Goal: Task Accomplishment & Management: Complete application form

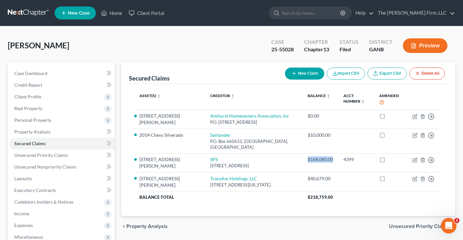
click at [27, 13] on link at bounding box center [29, 13] width 42 height 12
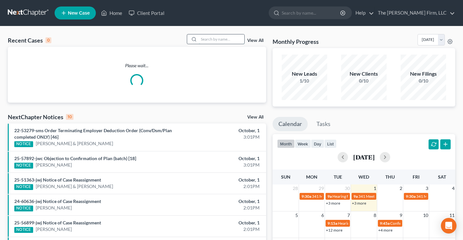
click at [205, 39] on input "search" at bounding box center [222, 38] width 46 height 9
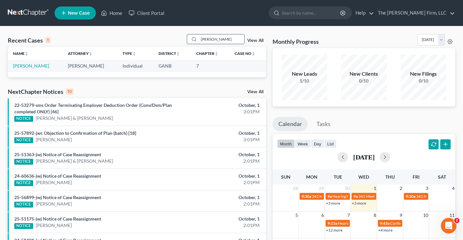
click at [202, 40] on input "olbert" at bounding box center [222, 38] width 46 height 9
type input "colbert"
click at [33, 65] on link "[PERSON_NAME]" at bounding box center [31, 66] width 36 height 6
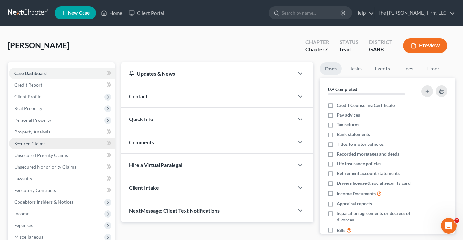
click at [31, 143] on span "Secured Claims" at bounding box center [29, 144] width 31 height 6
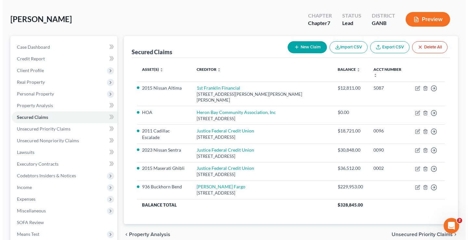
scroll to position [33, 0]
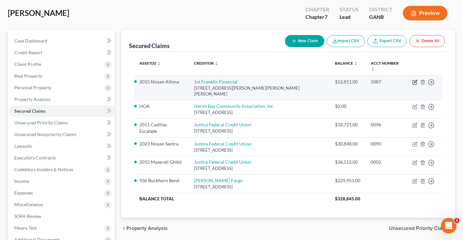
click at [415, 80] on icon "button" at bounding box center [415, 81] width 3 height 3
select select "10"
select select "2"
select select "0"
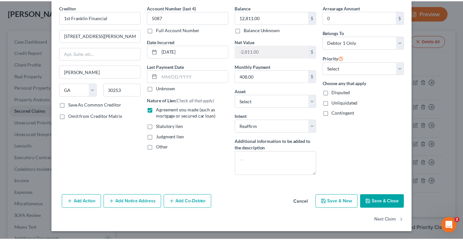
scroll to position [0, 0]
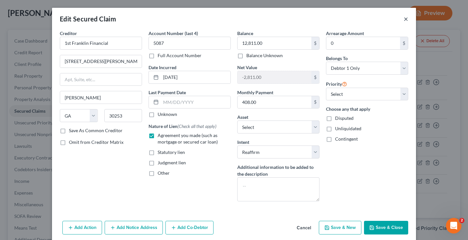
click at [404, 19] on button "×" at bounding box center [406, 19] width 5 height 8
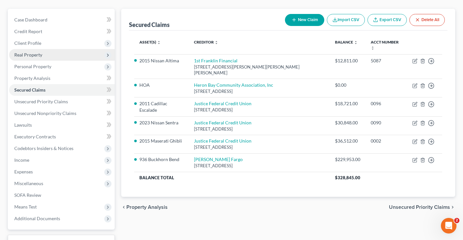
scroll to position [65, 0]
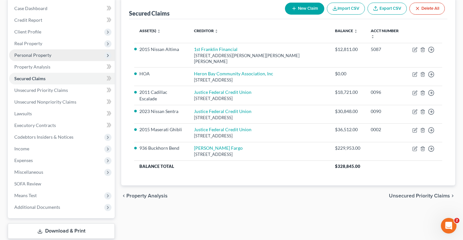
click at [33, 56] on span "Personal Property" at bounding box center [32, 55] width 37 height 6
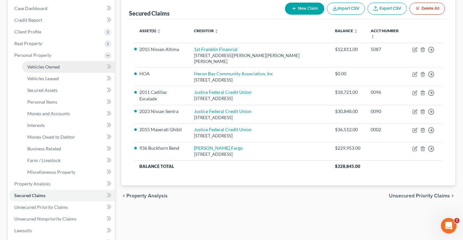
click at [45, 66] on span "Vehicles Owned" at bounding box center [43, 67] width 33 height 6
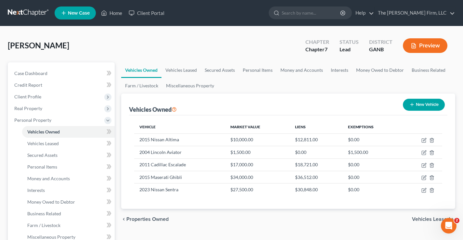
scroll to position [33, 0]
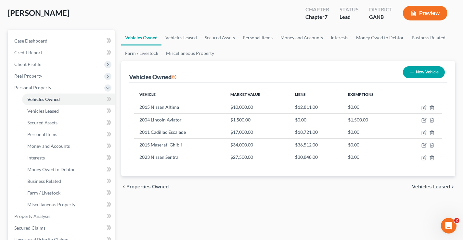
click at [421, 17] on button "Preview" at bounding box center [425, 13] width 45 height 15
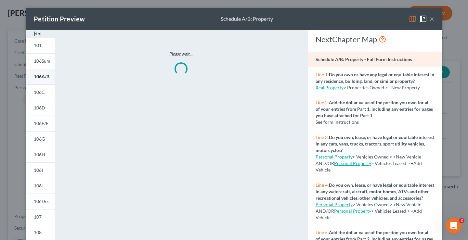
click at [35, 79] on span "106A/B" at bounding box center [42, 77] width 16 height 6
click at [430, 20] on button "×" at bounding box center [432, 19] width 5 height 8
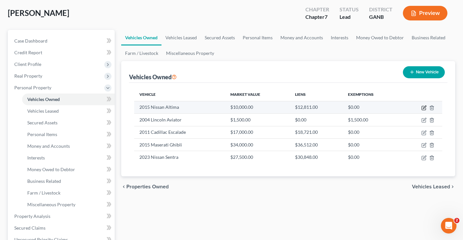
click at [424, 107] on icon "button" at bounding box center [424, 107] width 5 height 5
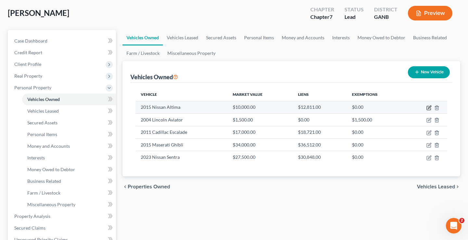
select select "0"
select select "11"
select select "0"
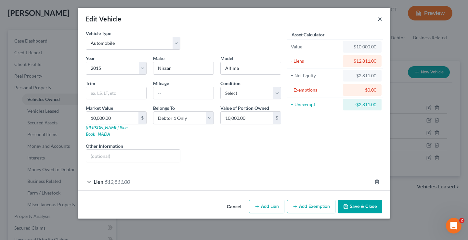
click at [380, 20] on button "×" at bounding box center [380, 19] width 5 height 8
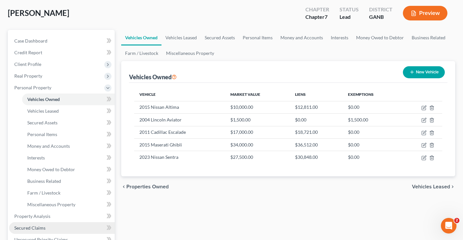
click at [32, 227] on span "Secured Claims" at bounding box center [29, 228] width 31 height 6
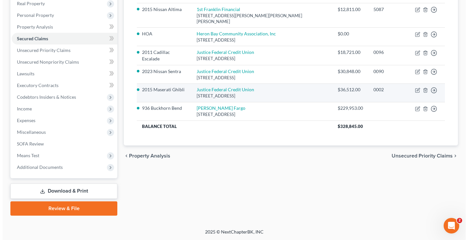
scroll to position [8, 0]
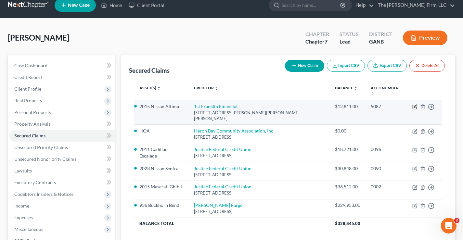
click at [417, 104] on icon "button" at bounding box center [415, 106] width 5 height 5
select select "10"
select select "3"
select select "2"
select select "0"
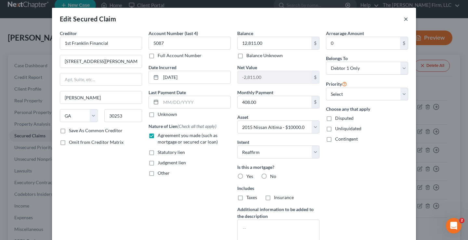
click at [404, 20] on button "×" at bounding box center [406, 19] width 5 height 8
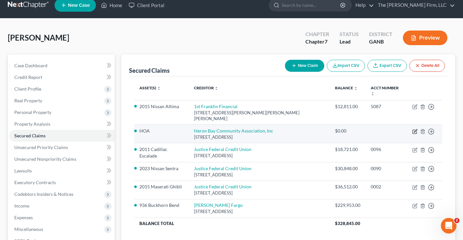
click at [414, 129] on icon "button" at bounding box center [415, 131] width 5 height 5
select select "10"
select select "0"
select select "2"
select select "0"
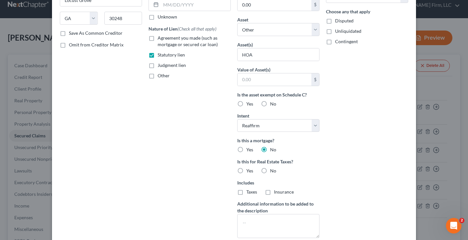
scroll to position [0, 0]
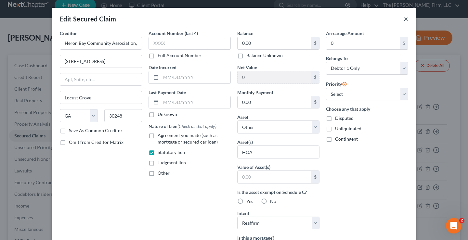
click at [404, 17] on button "×" at bounding box center [406, 19] width 5 height 8
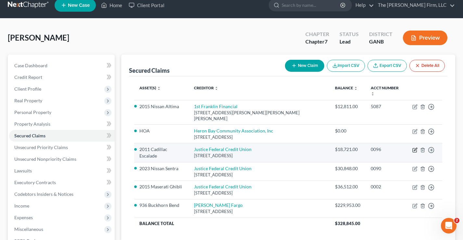
click at [415, 148] on icon "button" at bounding box center [415, 150] width 5 height 5
select select "48"
select select "8"
select select "2"
select select "0"
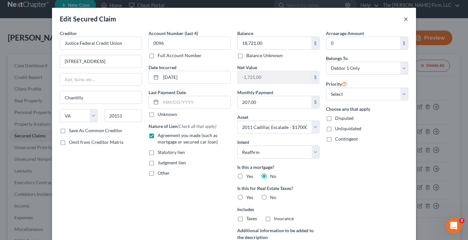
click at [404, 19] on button "×" at bounding box center [406, 19] width 5 height 8
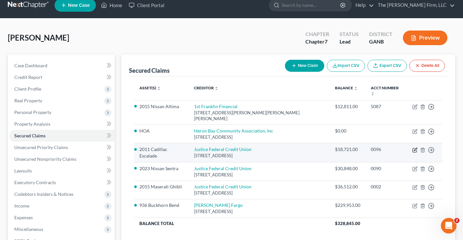
click at [415, 148] on icon "button" at bounding box center [415, 149] width 3 height 3
select select "48"
select select "8"
select select "2"
select select "0"
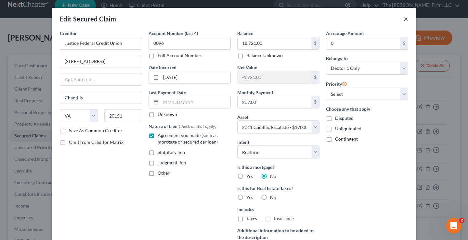
click at [404, 19] on button "×" at bounding box center [406, 19] width 5 height 8
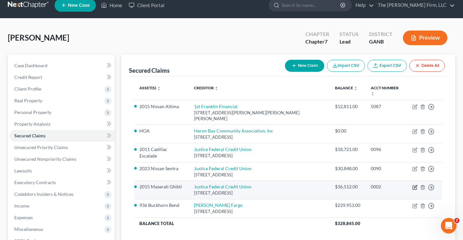
click at [415, 185] on icon "button" at bounding box center [415, 186] width 3 height 3
select select "48"
select select "9"
select select "2"
select select "0"
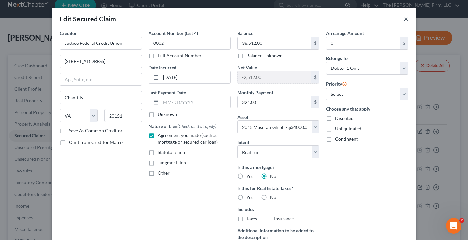
click at [404, 20] on button "×" at bounding box center [406, 19] width 5 height 8
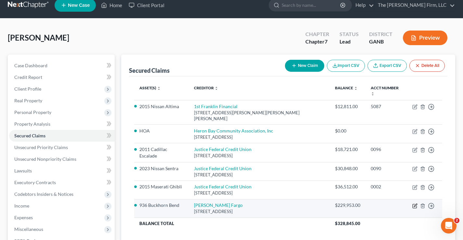
click at [416, 204] on icon "button" at bounding box center [415, 206] width 5 height 5
select select "42"
select select "6"
select select "2"
select select "0"
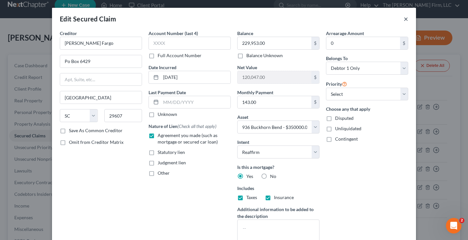
click at [404, 20] on button "×" at bounding box center [406, 19] width 5 height 8
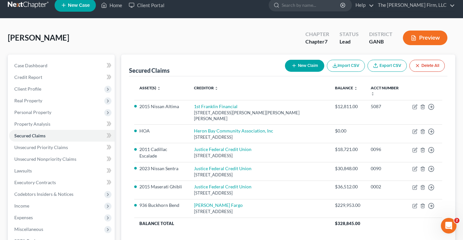
click at [420, 41] on button "Preview" at bounding box center [425, 38] width 45 height 15
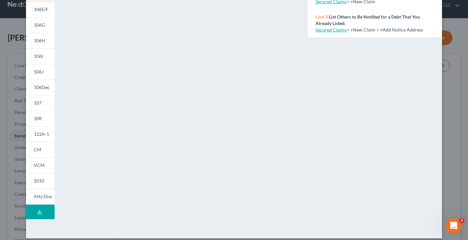
scroll to position [120, 0]
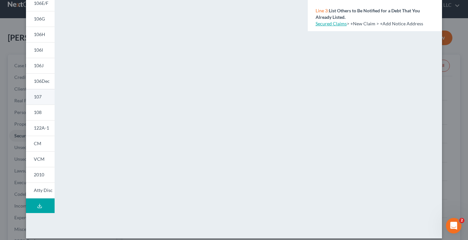
click at [36, 99] on span "107" at bounding box center [38, 97] width 8 height 6
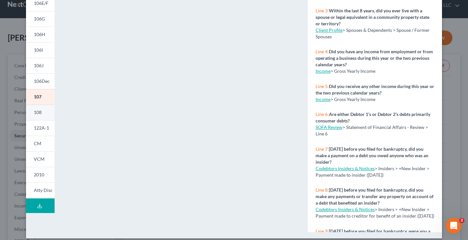
click at [37, 117] on link "108" at bounding box center [40, 113] width 29 height 16
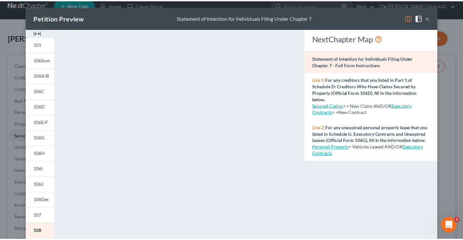
scroll to position [0, 0]
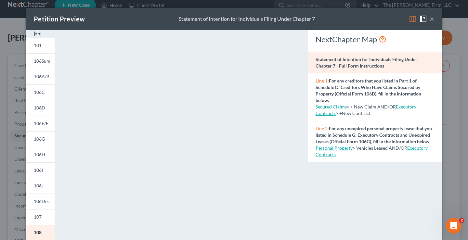
click at [431, 20] on button "×" at bounding box center [432, 19] width 5 height 8
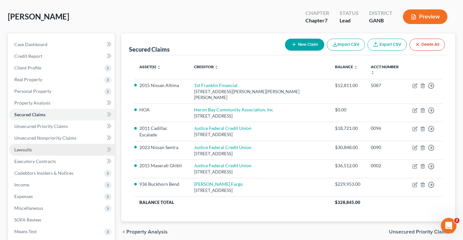
scroll to position [40, 0]
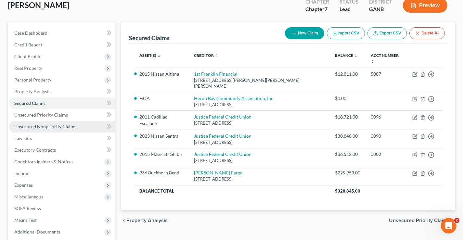
click at [39, 126] on span "Unsecured Nonpriority Claims" at bounding box center [45, 127] width 62 height 6
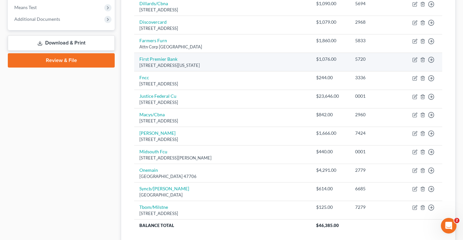
scroll to position [260, 0]
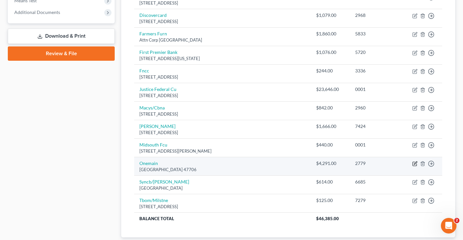
click at [415, 163] on icon "button" at bounding box center [415, 163] width 5 height 5
select select "15"
select select "0"
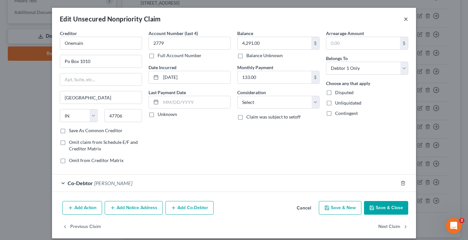
click at [404, 18] on button "×" at bounding box center [406, 19] width 5 height 8
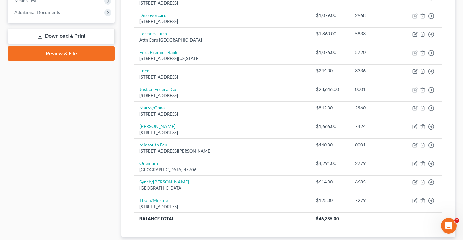
drag, startPoint x: 98, startPoint y: 148, endPoint x: 87, endPoint y: 141, distance: 13.3
click at [97, 148] on div "Case Dashboard Payments Invoices Payments Payments Credit Report Client Profile" at bounding box center [61, 30] width 113 height 456
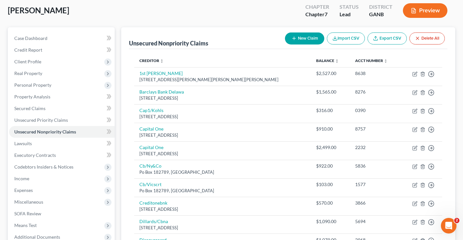
scroll to position [33, 0]
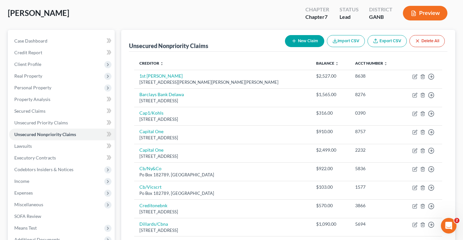
click at [308, 43] on button "New Claim" at bounding box center [304, 41] width 39 height 12
select select "0"
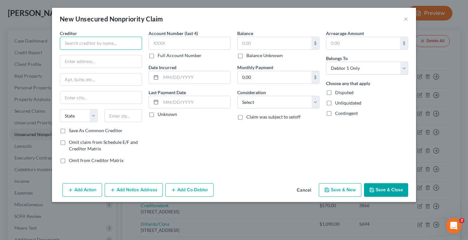
click at [69, 41] on input "text" at bounding box center [101, 43] width 82 height 13
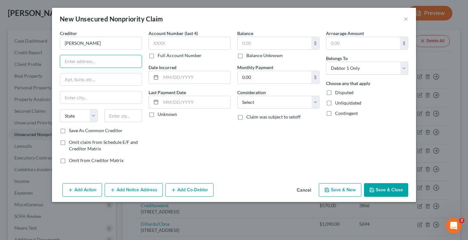
type input "Ruby Hughes"
type input "240 Gilmore Rd."
type input "30129"
type input "Coosa"
select select "10"
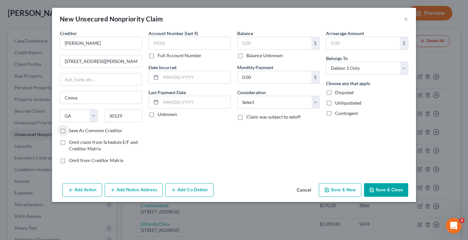
click at [217, 129] on div "Account Number (last 4) Full Account Number Date Incurred Last Payment Date Unk…" at bounding box center [189, 99] width 89 height 139
click at [378, 190] on button "Save & Close" at bounding box center [386, 190] width 44 height 14
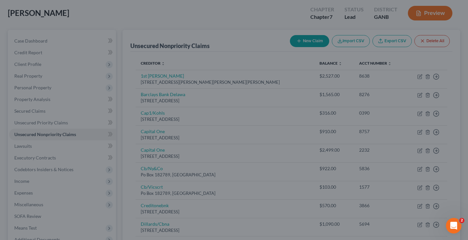
type input "0.00"
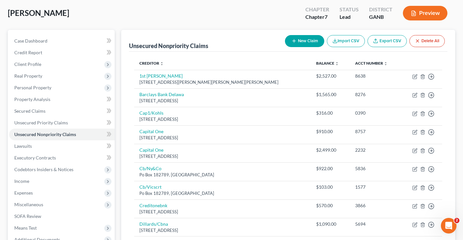
drag, startPoint x: 238, startPoint y: 17, endPoint x: 264, endPoint y: 36, distance: 32.1
click at [238, 17] on div "Colbert, Tomika Upgraded Chapter Chapter 7 Status Lead District GANB Preview" at bounding box center [232, 16] width 448 height 28
click at [117, 10] on div "Colbert, Tomika Upgraded Chapter Chapter 7 Status Lead District GANB Preview" at bounding box center [232, 16] width 448 height 28
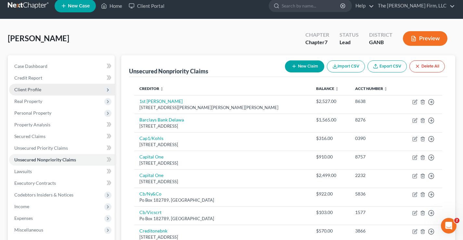
scroll to position [0, 0]
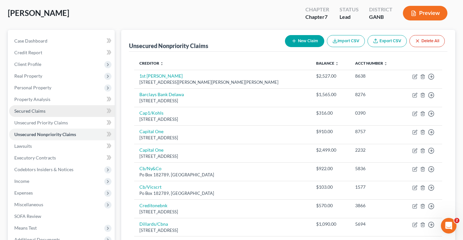
click at [25, 111] on span "Secured Claims" at bounding box center [29, 111] width 31 height 6
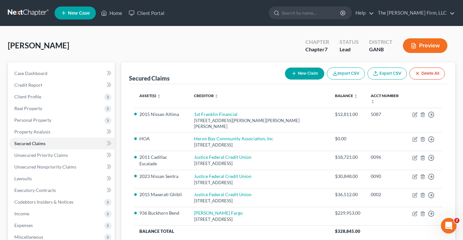
click at [310, 75] on button "New Claim" at bounding box center [304, 74] width 39 height 12
select select "0"
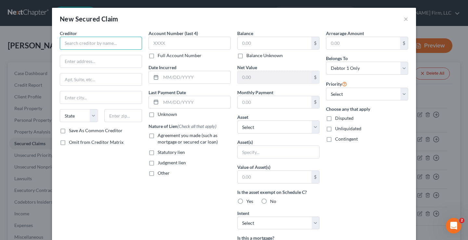
click at [64, 44] on input "text" at bounding box center [101, 43] width 82 height 13
click at [74, 41] on input "text" at bounding box center [101, 43] width 82 height 13
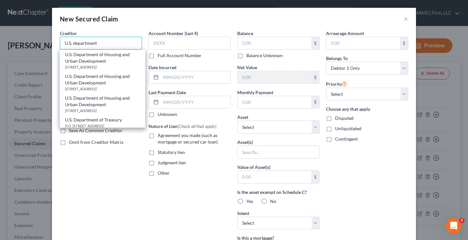
click at [73, 44] on input "U.S. department" at bounding box center [101, 43] width 82 height 13
click at [85, 60] on div "U.S. Department of Housing and Urban Development" at bounding box center [102, 57] width 75 height 13
type input "U.S. Department of Housing and Urban Development"
type input "601 West Broadway, Room 110"
type input "Louisville"
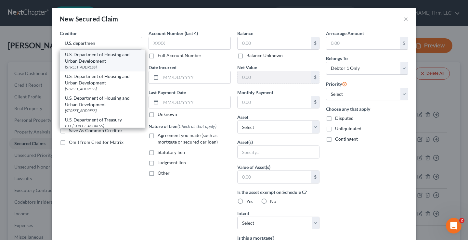
select select "18"
type input "40202"
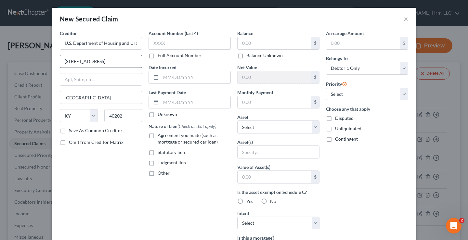
click at [125, 61] on input "601 West Broadway, Room 110" at bounding box center [101, 61] width 82 height 12
drag, startPoint x: 127, startPoint y: 62, endPoint x: 7, endPoint y: 63, distance: 119.7
click at [7, 63] on div "New Secured Claim × Creditor * U.S. Department of Housing and Urban Development…" at bounding box center [234, 120] width 468 height 240
click at [85, 63] on input "451 7th St" at bounding box center [101, 61] width 82 height 12
type input "451 7th St. SW"
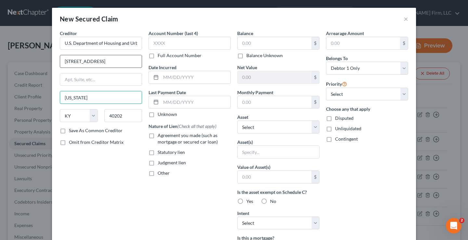
type input "Washington"
select select "10"
type input "30248"
type input "Locust Grove"
click at [69, 131] on label "Save As Common Creditor" at bounding box center [96, 130] width 54 height 7
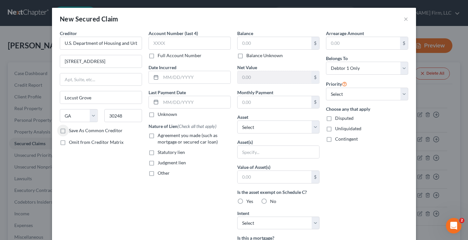
click at [72, 131] on input "Save As Common Creditor" at bounding box center [74, 129] width 4 height 4
checkbox input "true"
drag, startPoint x: 86, startPoint y: 166, endPoint x: 163, endPoint y: 168, distance: 77.1
click at [86, 166] on div "Creditor * U.S. Department of Housing and Urban Development 451 7th St. SW Locu…" at bounding box center [101, 175] width 89 height 290
drag, startPoint x: 250, startPoint y: 41, endPoint x: 256, endPoint y: 41, distance: 5.5
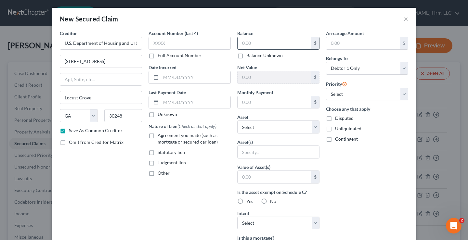
click at [250, 41] on input "text" at bounding box center [275, 43] width 74 height 12
type input "80,995"
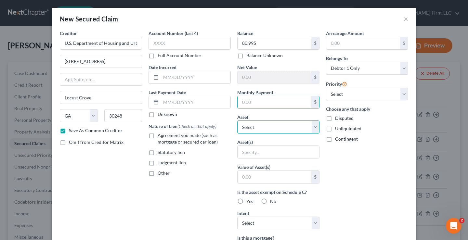
select select "0"
drag, startPoint x: 149, startPoint y: 135, endPoint x: 154, endPoint y: 155, distance: 20.9
click at [158, 136] on label "Agreement you made (such as mortgage or secured car loan)" at bounding box center [194, 138] width 73 height 13
click at [160, 136] on input "Agreement you made (such as mortgage or secured car loan)" at bounding box center [162, 134] width 4 height 4
checkbox input "true"
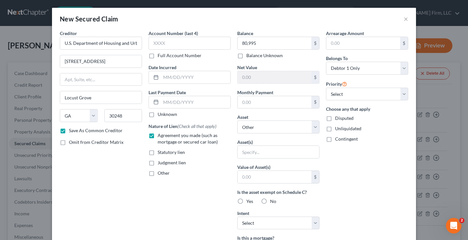
click at [107, 180] on div "Creditor * U.S. Department of Housing and Urban Development 451 7th St. SW Locu…" at bounding box center [101, 175] width 89 height 290
click at [315, 127] on select "Select Other Multiple Assets 401k - $1500.0 2015 Nissan Altima - $10000.0 2004 …" at bounding box center [278, 127] width 82 height 13
select select "6"
click at [237, 121] on select "Select Other Multiple Assets 401k - $1500.0 2015 Nissan Altima - $10000.0 2004 …" at bounding box center [278, 127] width 82 height 13
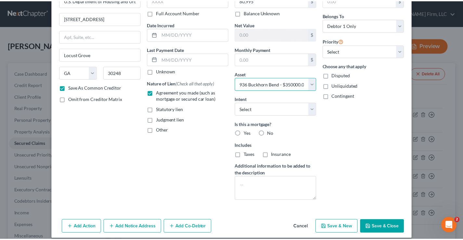
scroll to position [50, 0]
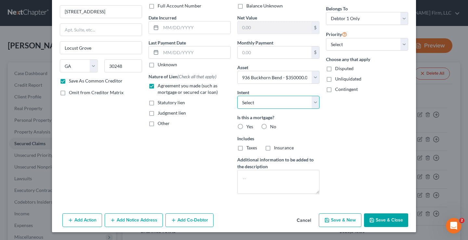
click at [314, 102] on select "Select Surrender Redeem Reaffirm Avoid Other" at bounding box center [278, 102] width 82 height 13
select select "2"
click at [237, 96] on select "Select Surrender Redeem Reaffirm Avoid Other" at bounding box center [278, 102] width 82 height 13
drag, startPoint x: 358, startPoint y: 139, endPoint x: 275, endPoint y: 137, distance: 83.6
click at [356, 139] on div "Arrearage Amount $ Belongs To * Select Debtor 1 Only Debtor 2 Only Debtor 1 And…" at bounding box center [367, 89] width 89 height 219
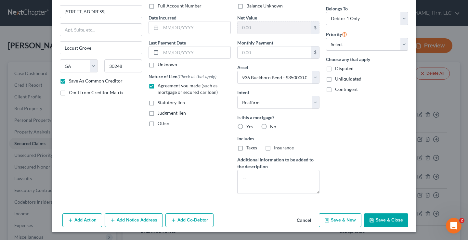
click at [246, 126] on label "Yes" at bounding box center [249, 127] width 7 height 7
click at [249, 126] on input "Yes" at bounding box center [251, 126] width 4 height 4
radio input "true"
click at [366, 141] on div "Arrearage Amount $ Belongs To * Select Debtor 1 Only Debtor 2 Only Debtor 1 And…" at bounding box center [367, 89] width 89 height 219
click at [391, 220] on button "Save & Close" at bounding box center [386, 221] width 44 height 14
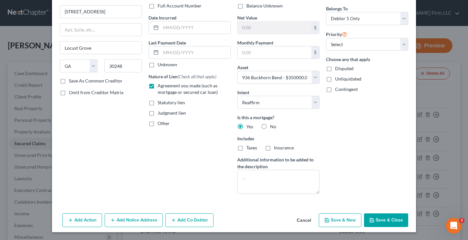
checkbox input "false"
select select
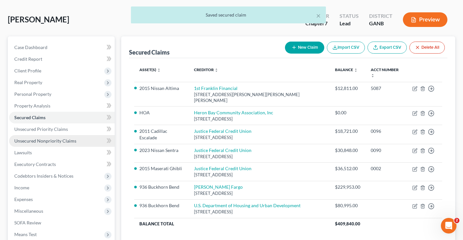
scroll to position [65, 0]
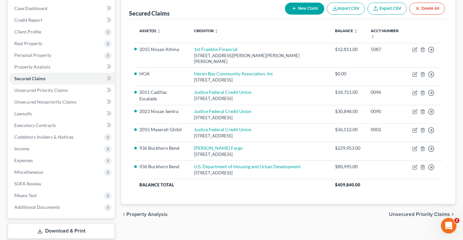
click at [261, 210] on div "chevron_left Property Analysis Unsecured Priority Claims chevron_right" at bounding box center [288, 214] width 334 height 21
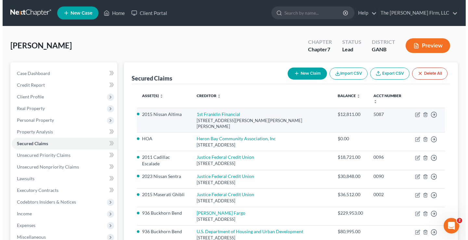
scroll to position [33, 0]
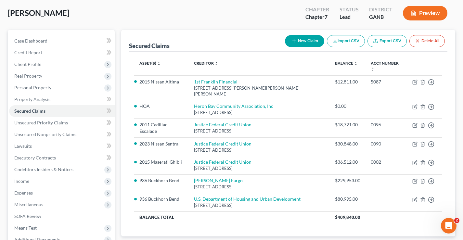
click at [166, 20] on div "Colbert, Tomika Upgraded Chapter Chapter 7 Status Lead District GANB Preview" at bounding box center [232, 16] width 448 height 28
click at [426, 14] on button "Preview" at bounding box center [425, 13] width 45 height 15
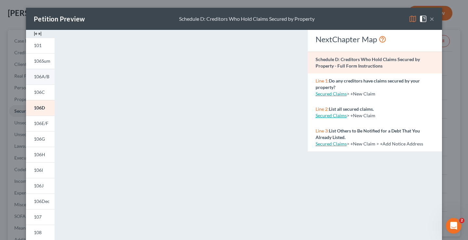
click at [35, 77] on span "106A/B" at bounding box center [42, 77] width 16 height 6
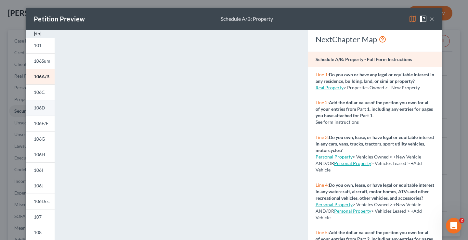
click at [35, 106] on span "106D" at bounding box center [39, 108] width 11 height 6
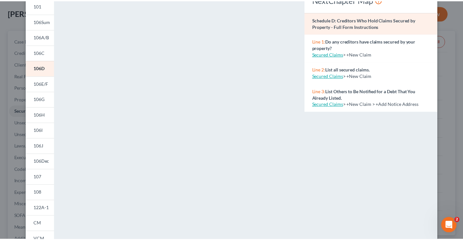
scroll to position [0, 0]
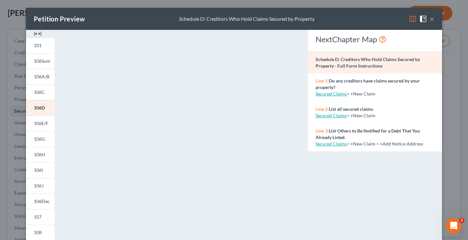
click at [430, 21] on button "×" at bounding box center [432, 19] width 5 height 8
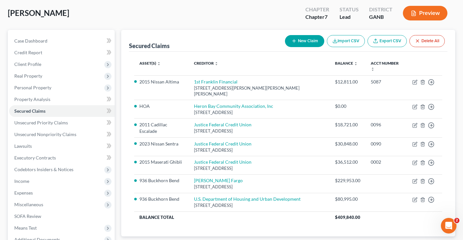
click at [165, 21] on div "Colbert, Tomika Upgraded Chapter Chapter 7 Status Lead District GANB Preview" at bounding box center [232, 16] width 448 height 28
click at [129, 14] on div "Colbert, Tomika Upgraded Chapter Chapter 7 Status Lead District GANB Preview" at bounding box center [232, 16] width 448 height 28
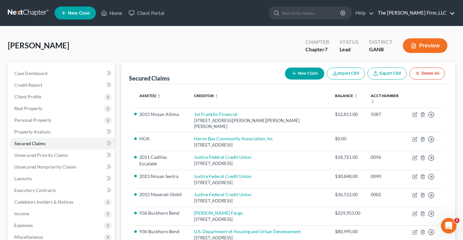
click at [426, 12] on link "The [PERSON_NAME] Firm, LLC" at bounding box center [415, 13] width 80 height 12
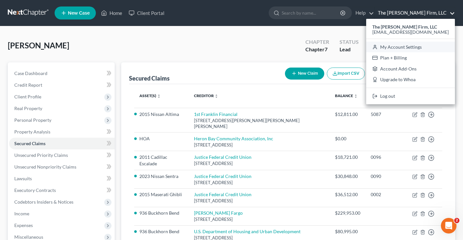
click at [426, 47] on link "My Account Settings" at bounding box center [410, 47] width 89 height 11
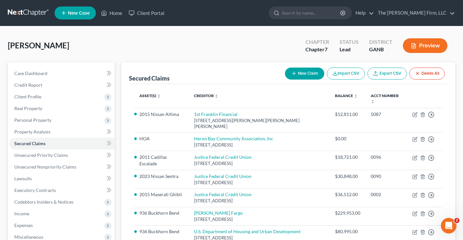
select select "24"
select select "10"
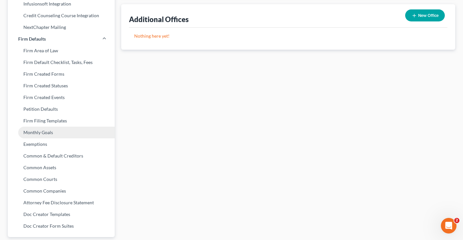
scroll to position [241, 0]
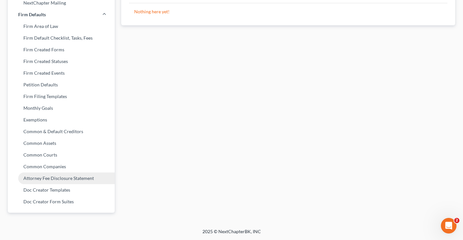
click at [59, 180] on link "Attorney Fee Disclosure Statement" at bounding box center [61, 179] width 107 height 12
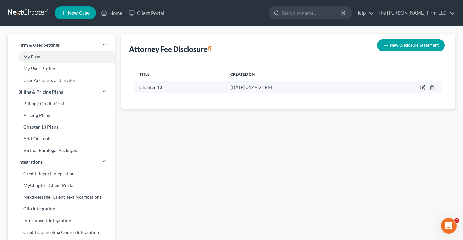
click at [423, 87] on icon "button" at bounding box center [423, 87] width 3 height 3
select select "19"
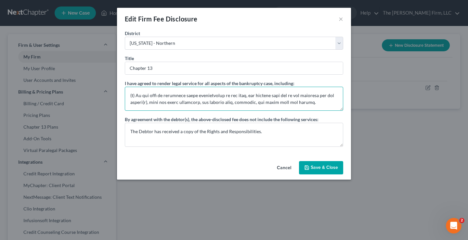
scroll to position [232, 0]
drag, startPoint x: 129, startPoint y: 96, endPoint x: 328, endPoint y: 104, distance: 198.9
click at [325, 106] on textarea at bounding box center [234, 99] width 219 height 24
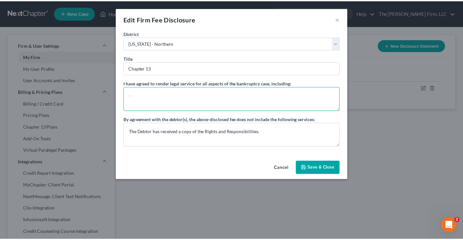
scroll to position [0, 0]
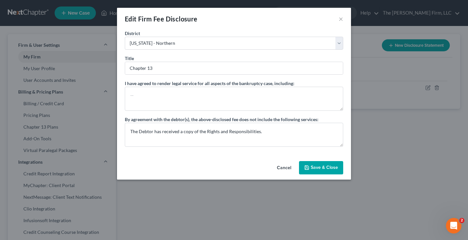
click at [332, 169] on button "Save & Close" at bounding box center [321, 168] width 44 height 14
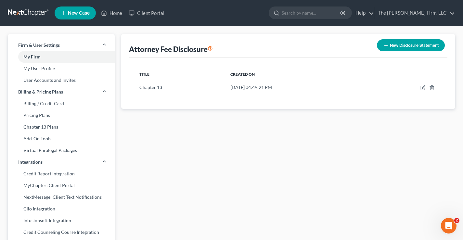
click at [14, 12] on link at bounding box center [29, 13] width 42 height 12
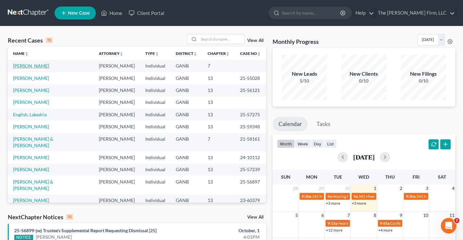
click at [43, 67] on link "[PERSON_NAME]" at bounding box center [31, 66] width 36 height 6
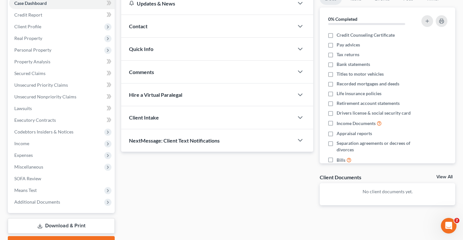
scroll to position [105, 0]
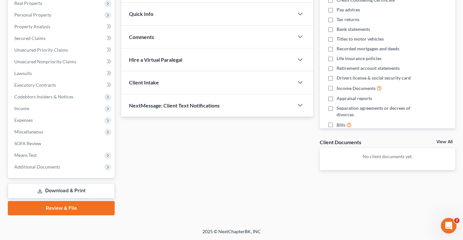
click at [202, 151] on div "Updates & News × Georgia Northern District Notes Take a look at NextChapter's D…" at bounding box center [217, 69] width 199 height 224
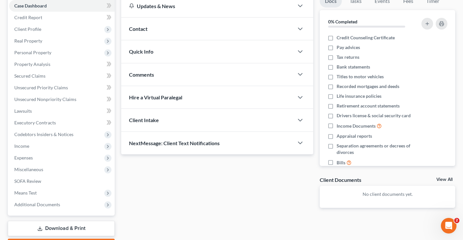
scroll to position [0, 0]
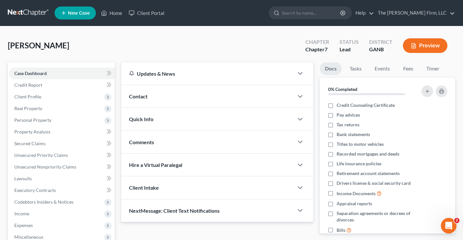
click at [89, 46] on div "[PERSON_NAME] Upgraded Chapter Chapter 7 Status Lead District GANB Preview" at bounding box center [232, 48] width 448 height 28
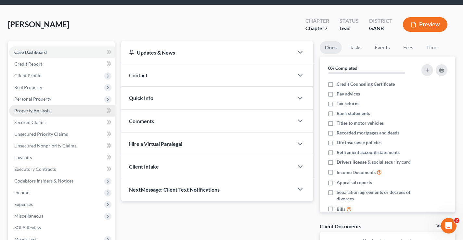
scroll to position [33, 0]
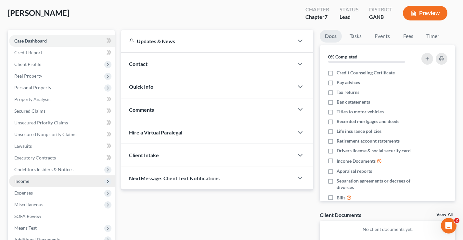
click at [23, 181] on span "Income" at bounding box center [21, 182] width 15 height 6
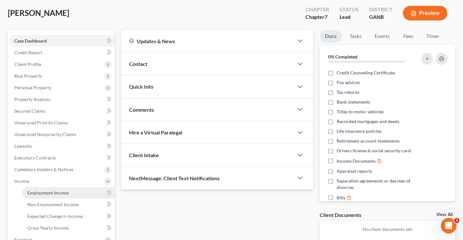
click at [45, 192] on span "Employment Income" at bounding box center [48, 193] width 42 height 6
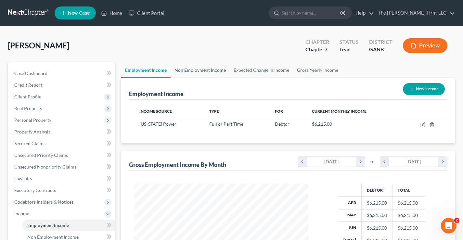
scroll to position [117, 187]
click at [212, 69] on link "Non Employment Income" at bounding box center [200, 70] width 59 height 16
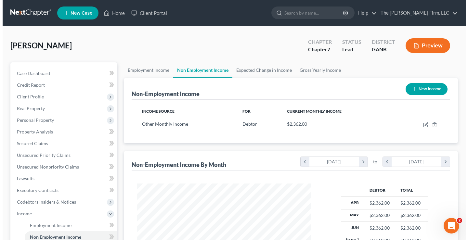
scroll to position [117, 187]
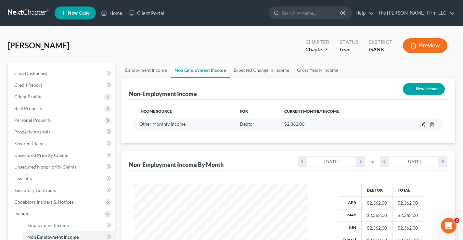
click at [424, 125] on icon "button" at bounding box center [423, 124] width 5 height 5
select select "13"
select select "0"
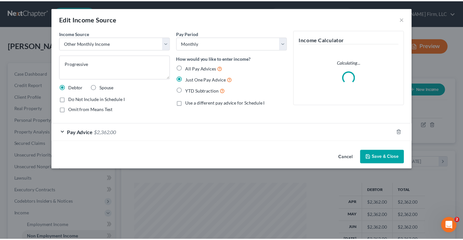
scroll to position [117, 190]
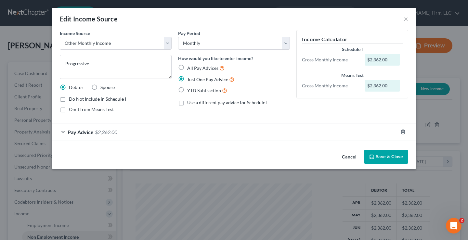
click at [391, 158] on button "Save & Close" at bounding box center [386, 157] width 44 height 14
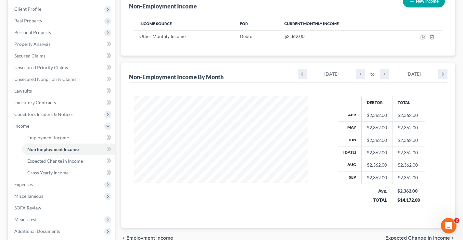
scroll to position [152, 0]
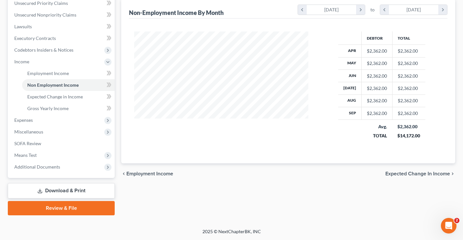
drag, startPoint x: 67, startPoint y: 208, endPoint x: 67, endPoint y: 204, distance: 4.2
click at [67, 208] on link "Review & File" at bounding box center [61, 208] width 107 height 14
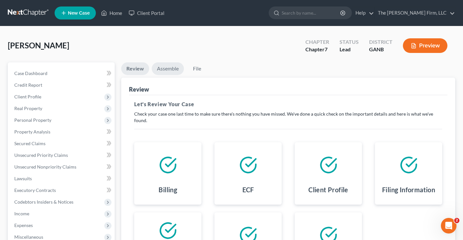
click at [175, 69] on link "Assemble" at bounding box center [168, 68] width 32 height 13
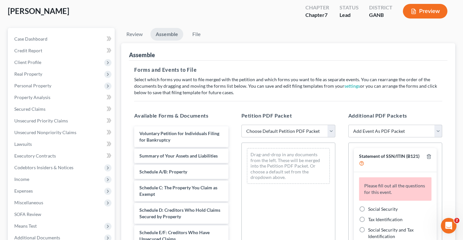
scroll to position [98, 0]
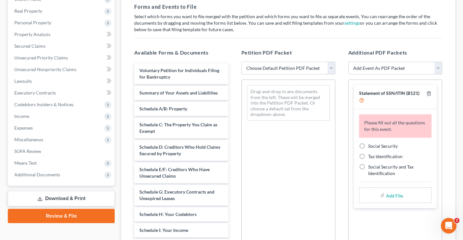
click at [333, 68] on select "Choose Default Petition PDF Packet Complete Bankruptcy Petition (all forms and …" at bounding box center [289, 68] width 94 height 13
select select "0"
click at [242, 62] on select "Choose Default Petition PDF Packet Complete Bankruptcy Petition (all forms and …" at bounding box center [289, 68] width 94 height 13
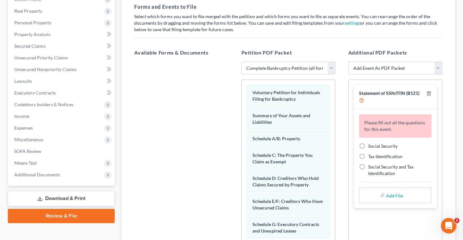
click at [368, 146] on label "Social Security" at bounding box center [383, 146] width 30 height 7
click at [371, 146] on input "Social Security" at bounding box center [373, 145] width 4 height 4
radio input "true"
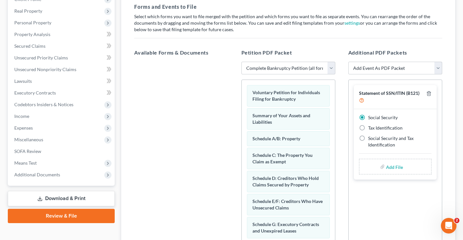
click at [397, 166] on input "file" at bounding box center [394, 167] width 16 height 12
type input "C:\fakepath\Statement re SSN.pdf"
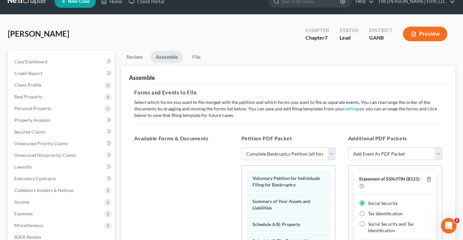
scroll to position [0, 0]
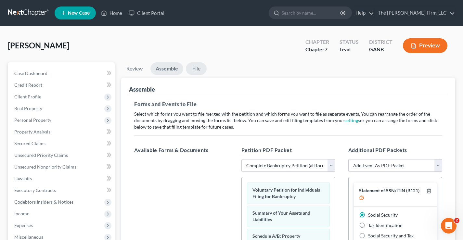
click at [200, 70] on link "File" at bounding box center [196, 68] width 21 height 13
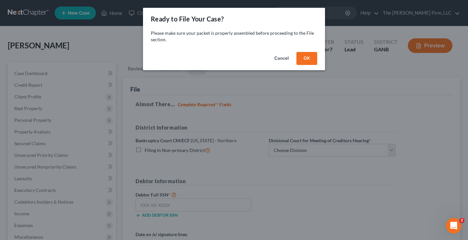
click at [309, 56] on button "OK" at bounding box center [307, 58] width 21 height 13
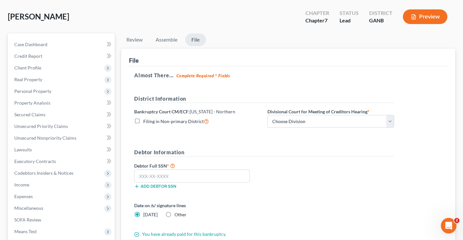
scroll to position [65, 0]
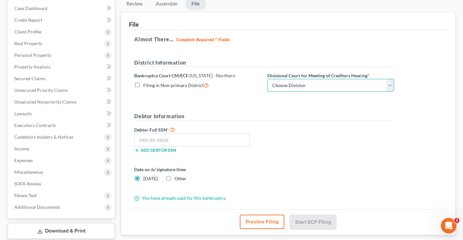
click at [343, 85] on select "Choose Division [GEOGRAPHIC_DATA] [GEOGRAPHIC_DATA] [GEOGRAPHIC_DATA] [GEOGRAPH…" at bounding box center [331, 85] width 127 height 13
select select "0"
click at [268, 79] on select "Choose Division [GEOGRAPHIC_DATA] [GEOGRAPHIC_DATA] [GEOGRAPHIC_DATA] [GEOGRAPH…" at bounding box center [331, 85] width 127 height 13
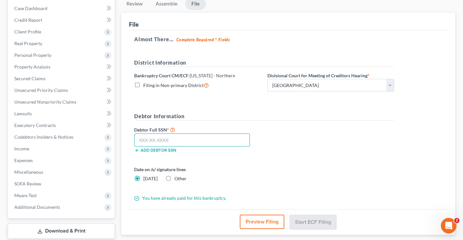
drag, startPoint x: 144, startPoint y: 139, endPoint x: 148, endPoint y: 120, distance: 19.6
click at [143, 139] on input "text" at bounding box center [192, 140] width 116 height 13
type input "254-27-3881"
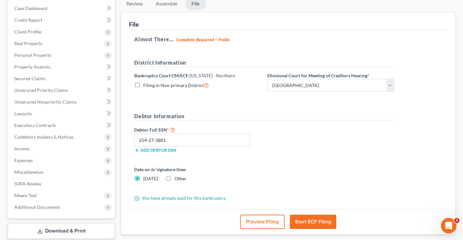
click at [275, 166] on form "District Information Bankruptcy Court CM/ECF: Georgia - Northern Filing in Non-…" at bounding box center [264, 130] width 260 height 143
click at [321, 222] on button "Start ECF Filing" at bounding box center [313, 222] width 46 height 14
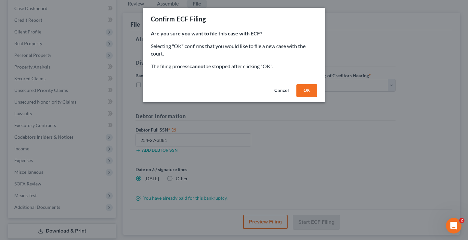
click at [313, 92] on button "OK" at bounding box center [307, 90] width 21 height 13
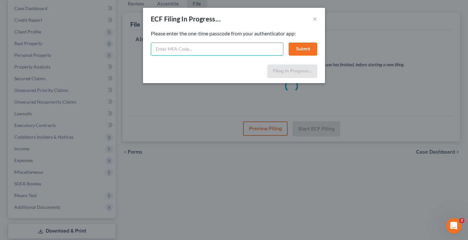
click at [157, 50] on input "text" at bounding box center [217, 49] width 133 height 13
paste input "906530"
type input "906530"
click at [308, 48] on button "Submit" at bounding box center [303, 49] width 29 height 13
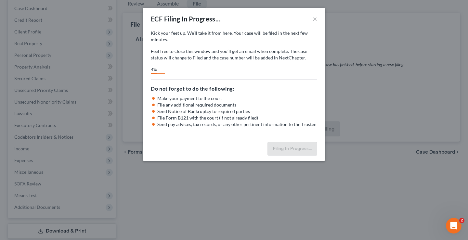
select select "0"
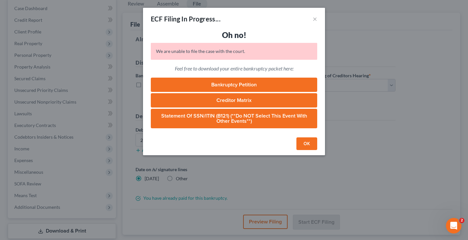
click at [311, 140] on button "OK" at bounding box center [307, 144] width 21 height 13
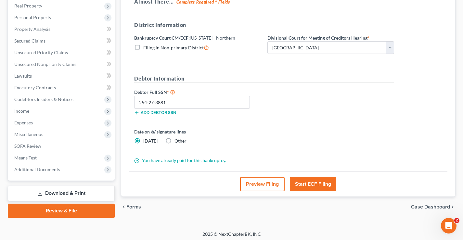
scroll to position [105, 0]
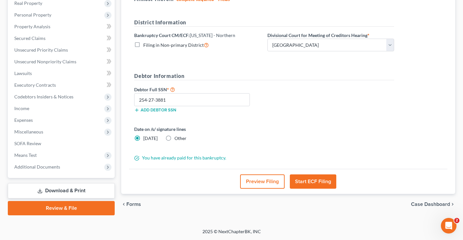
click at [315, 184] on button "Start ECF Filing" at bounding box center [313, 182] width 46 height 14
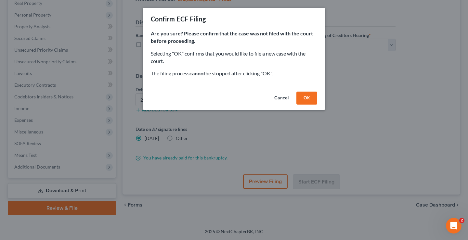
click at [304, 99] on button "OK" at bounding box center [307, 98] width 21 height 13
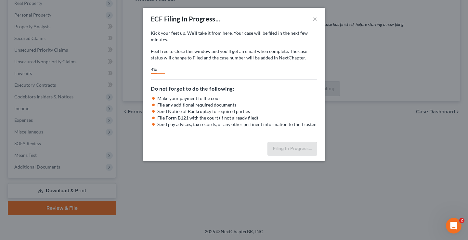
select select "0"
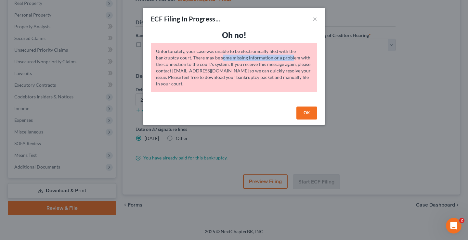
drag, startPoint x: 222, startPoint y: 57, endPoint x: 292, endPoint y: 57, distance: 69.9
click at [292, 57] on div "Unfortunately, your case was unable to be electronically filed with the bankrup…" at bounding box center [234, 67] width 166 height 49
click at [277, 66] on div "Unfortunately, your case was unable to be electronically filed with the bankrup…" at bounding box center [234, 67] width 166 height 49
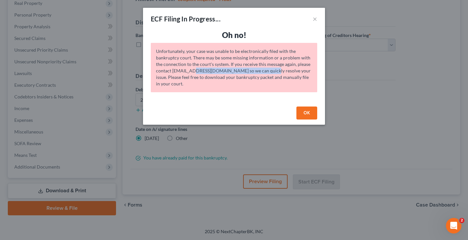
click at [267, 71] on div "Unfortunately, your case was unable to be electronically filed with the bankrup…" at bounding box center [234, 67] width 166 height 49
click at [308, 114] on button "OK" at bounding box center [307, 113] width 21 height 13
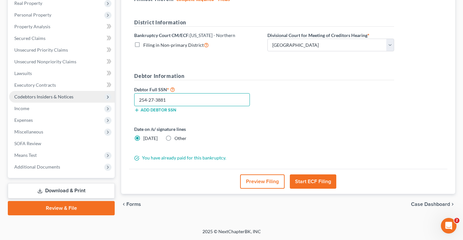
drag, startPoint x: 123, startPoint y: 99, endPoint x: 103, endPoint y: 99, distance: 19.5
click at [100, 99] on div "Petition Navigation Case Dashboard Payments Invoices Payments Payments Credit R…" at bounding box center [232, 86] width 454 height 258
click at [185, 114] on div "Debtor Full SSN * 254-27-3881 Add debtor SSN" at bounding box center [197, 102] width 133 height 33
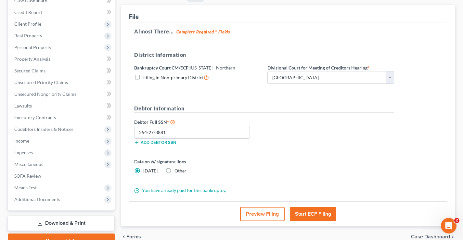
scroll to position [0, 0]
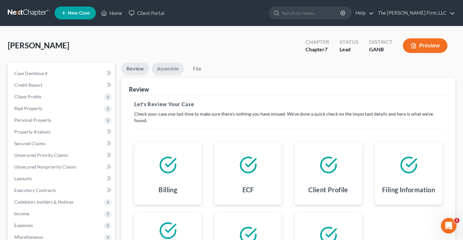
click at [172, 71] on link "Assemble" at bounding box center [168, 68] width 32 height 13
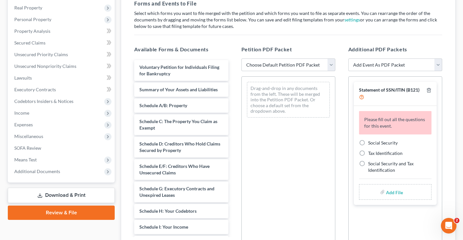
scroll to position [65, 0]
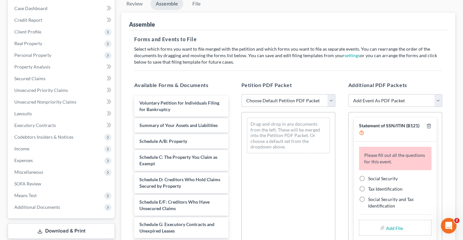
click at [332, 100] on select "Choose Default Petition PDF Packet Complete Bankruptcy Petition (all forms and …" at bounding box center [289, 100] width 94 height 13
select select "0"
click at [242, 94] on select "Choose Default Petition PDF Packet Complete Bankruptcy Petition (all forms and …" at bounding box center [289, 100] width 94 height 13
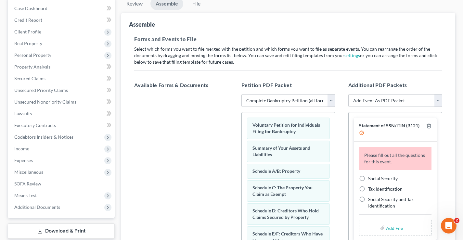
click at [368, 179] on label "Social Security" at bounding box center [383, 179] width 30 height 7
click at [371, 179] on input "Social Security" at bounding box center [373, 178] width 4 height 4
radio input "true"
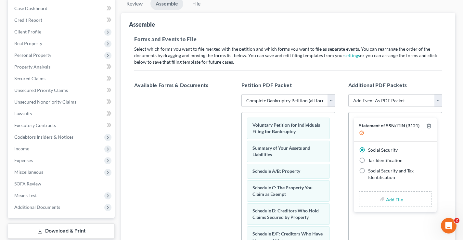
click at [390, 200] on input "file" at bounding box center [394, 199] width 16 height 12
type input "C:\fakepath\Statement re SSN.pdf"
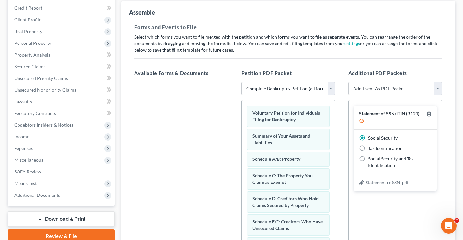
scroll to position [12, 0]
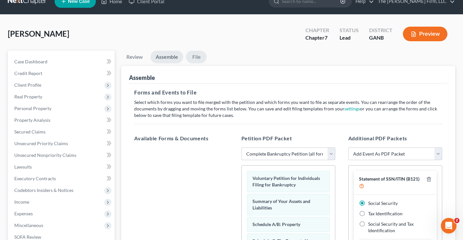
click at [194, 60] on link "File" at bounding box center [196, 57] width 21 height 13
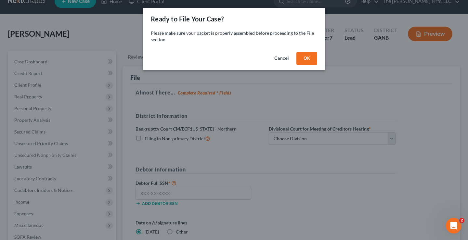
click at [305, 59] on button "OK" at bounding box center [307, 58] width 21 height 13
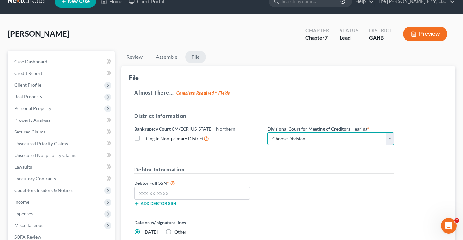
click at [287, 136] on select "Choose Division Atlanta Gainesville Newnan Rome" at bounding box center [331, 138] width 127 height 13
select select "0"
click at [268, 132] on select "Choose Division Atlanta Gainesville Newnan Rome" at bounding box center [331, 138] width 127 height 13
click at [143, 195] on input "text" at bounding box center [192, 193] width 116 height 13
paste input "254-27-3881"
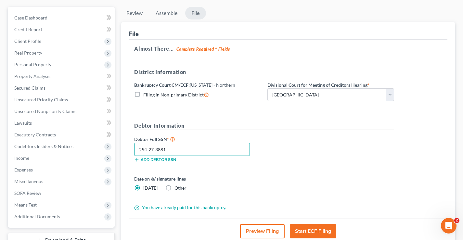
scroll to position [105, 0]
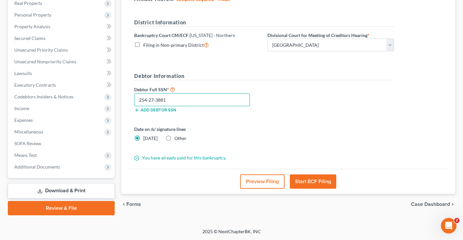
type input "254-27-3881"
click at [325, 181] on button "Start ECF Filing" at bounding box center [313, 182] width 46 height 14
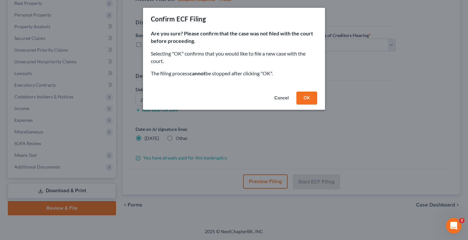
click at [306, 98] on button "OK" at bounding box center [307, 98] width 21 height 13
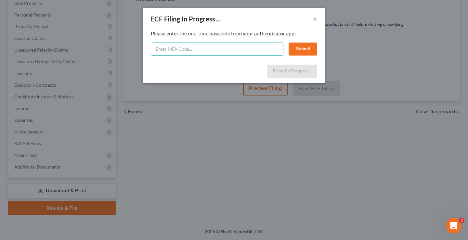
click at [162, 51] on input "text" at bounding box center [217, 49] width 133 height 13
paste input "449293"
type input "449293"
click at [302, 50] on button "Submit" at bounding box center [303, 49] width 29 height 13
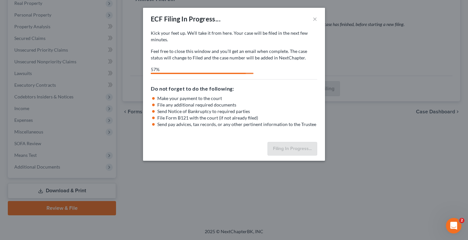
select select "0"
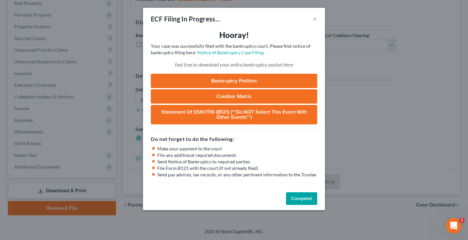
click at [299, 200] on button "Complete!" at bounding box center [301, 198] width 31 height 13
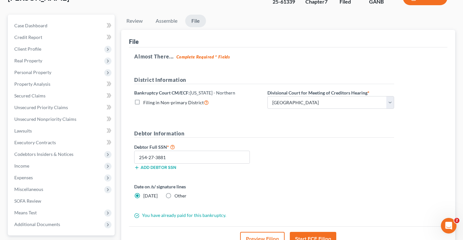
scroll to position [0, 0]
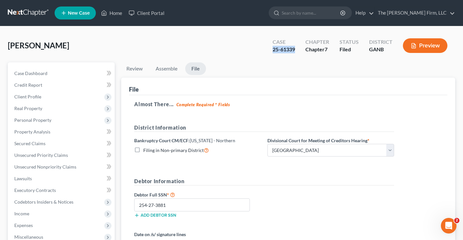
drag, startPoint x: 272, startPoint y: 50, endPoint x: 296, endPoint y: 52, distance: 24.1
click at [296, 52] on div "Case 25-61339" at bounding box center [284, 46] width 33 height 19
copy div "25-61339"
click at [80, 47] on div "Colbert, Tomika Upgraded Case 25-61339 Chapter Chapter 7 Status Filed District …" at bounding box center [232, 48] width 448 height 28
click at [33, 10] on link at bounding box center [29, 13] width 42 height 12
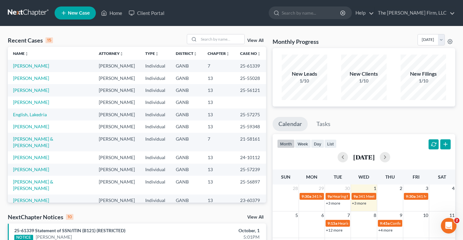
click at [10, 109] on td "[PERSON_NAME]" at bounding box center [51, 103] width 86 height 12
click at [20, 105] on link "[PERSON_NAME]" at bounding box center [31, 102] width 36 height 6
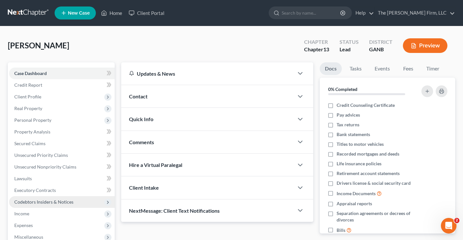
scroll to position [117, 0]
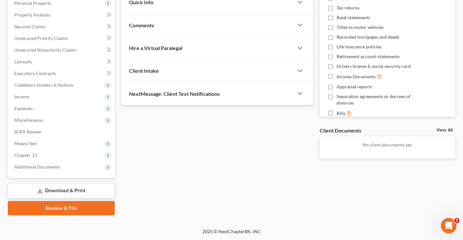
drag, startPoint x: 432, startPoint y: 192, endPoint x: 428, endPoint y: 187, distance: 6.2
click at [432, 192] on div "Updates & News × Georgia Northern District Notes Take a look at NextChapter's D…" at bounding box center [288, 80] width 341 height 270
click at [23, 154] on span "Chapter 13" at bounding box center [25, 155] width 23 height 6
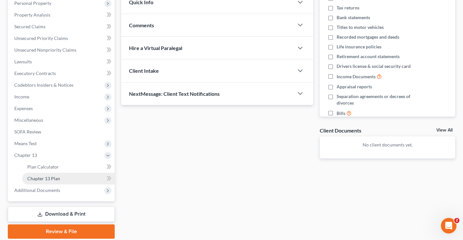
click at [48, 180] on span "Chapter 13 Plan" at bounding box center [43, 179] width 33 height 6
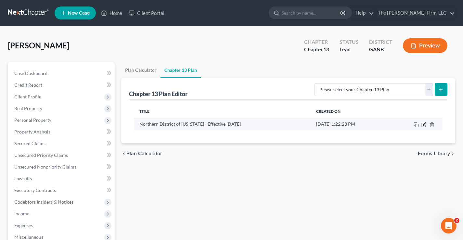
click at [425, 125] on icon "button" at bounding box center [424, 124] width 3 height 3
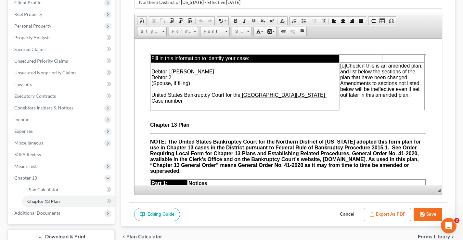
scroll to position [127, 0]
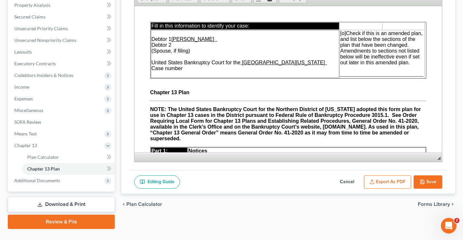
click at [383, 183] on button "Export as PDF" at bounding box center [387, 183] width 47 height 14
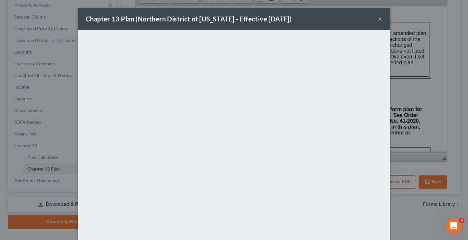
click at [378, 19] on button "×" at bounding box center [380, 19] width 5 height 8
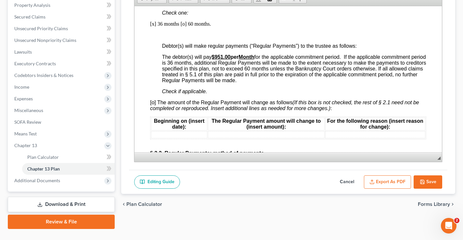
scroll to position [455, 0]
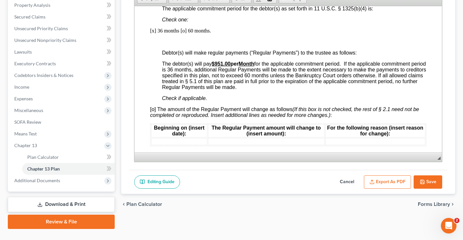
click at [433, 181] on button "Save" at bounding box center [428, 183] width 29 height 14
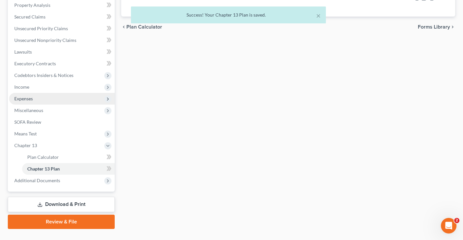
click at [21, 100] on span "Expenses" at bounding box center [23, 99] width 19 height 6
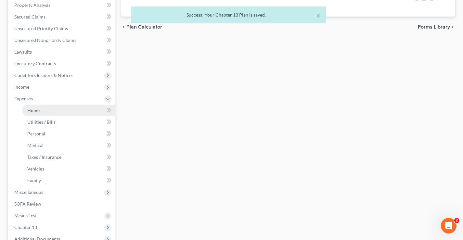
click at [33, 112] on span "Home" at bounding box center [33, 111] width 12 height 6
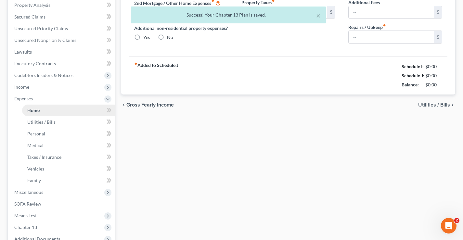
type input "0.00"
radio input "true"
type input "184.00"
type input "141.00"
type input "0.00"
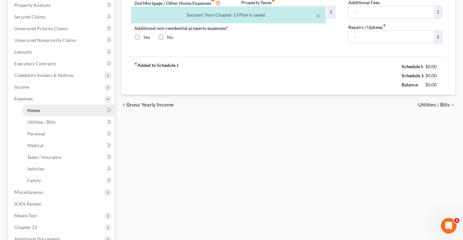
type input "0.00"
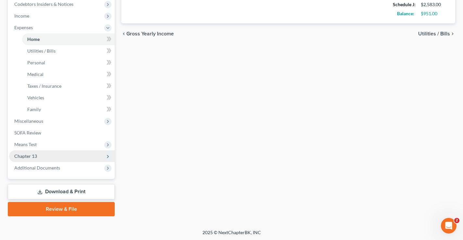
scroll to position [199, 0]
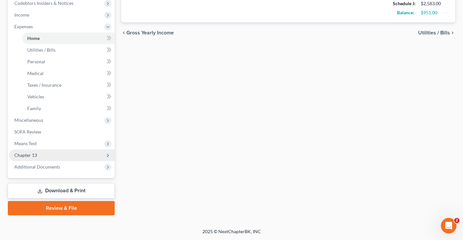
click at [30, 156] on span "Chapter 13" at bounding box center [25, 155] width 23 height 6
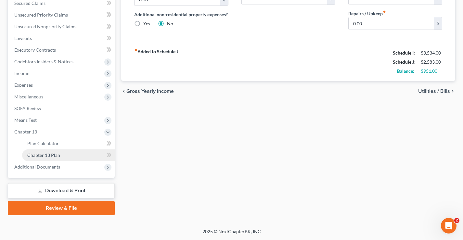
click at [56, 155] on span "Chapter 13 Plan" at bounding box center [43, 155] width 33 height 6
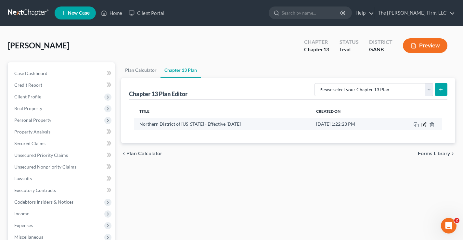
click at [424, 126] on icon "button" at bounding box center [424, 124] width 3 height 3
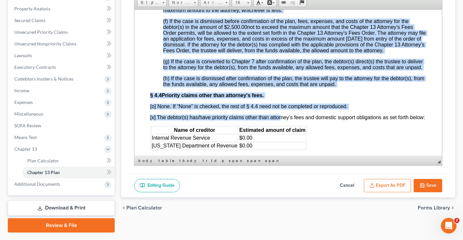
scroll to position [1763, 0]
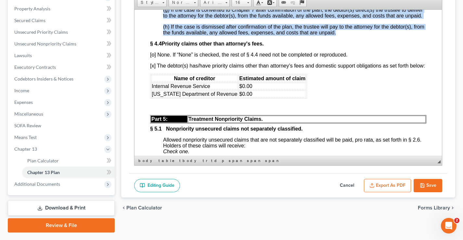
drag, startPoint x: 162, startPoint y: 60, endPoint x: 361, endPoint y: 60, distance: 198.7
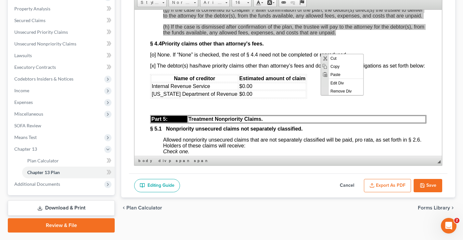
scroll to position [0, 0]
click at [350, 67] on span "Copy" at bounding box center [346, 66] width 34 height 8
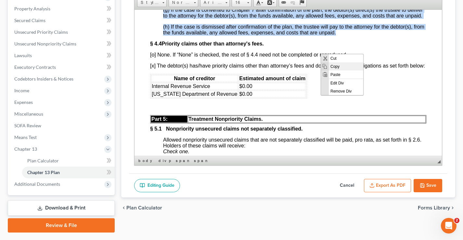
copy div "(a) The unpaid fees, expenses, and costs owed to the attorney for the debtor(s)…"
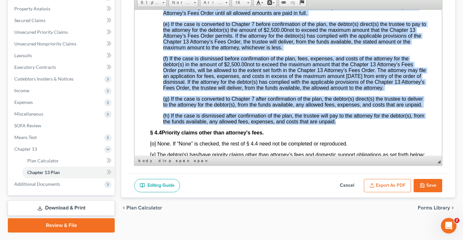
click at [335, 50] on p "(e) If the case is converted to Chapter 7 before confirmation of the plan, the …" at bounding box center [294, 35] width 263 height 29
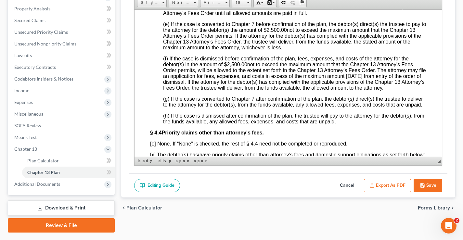
click at [430, 185] on button "Save" at bounding box center [428, 186] width 29 height 14
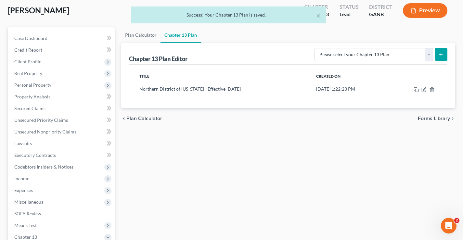
scroll to position [0, 0]
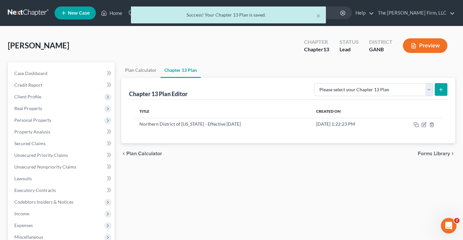
click at [447, 16] on div "× Success! Your Chapter 13 Plan is saved." at bounding box center [228, 17] width 463 height 20
click at [447, 13] on div "× Success! Your Chapter 13 Plan is saved." at bounding box center [228, 17] width 463 height 20
click at [437, 13] on div "× Success! Your Chapter 13 Plan is saved." at bounding box center [228, 17] width 463 height 20
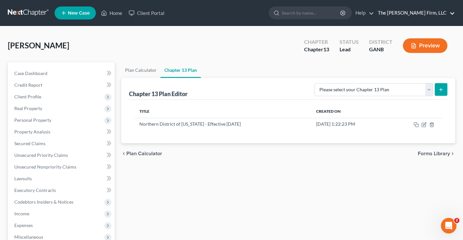
click at [439, 10] on link "The [PERSON_NAME] Firm, LLC" at bounding box center [415, 13] width 80 height 12
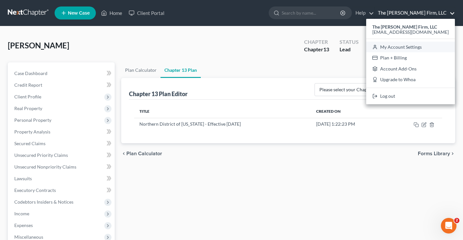
click at [425, 48] on link "My Account Settings" at bounding box center [410, 47] width 89 height 11
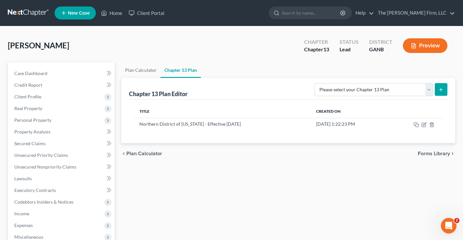
select select "24"
select select "10"
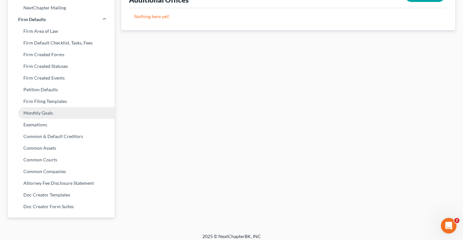
scroll to position [241, 0]
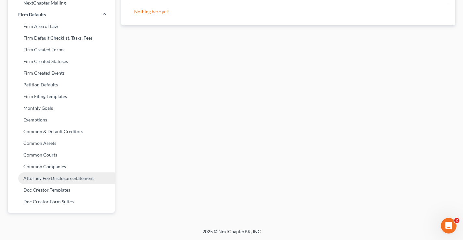
click at [36, 177] on link "Attorney Fee Disclosure Statement" at bounding box center [61, 179] width 107 height 12
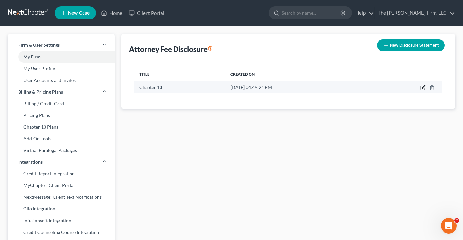
click at [424, 89] on icon "button" at bounding box center [423, 87] width 5 height 5
select select "19"
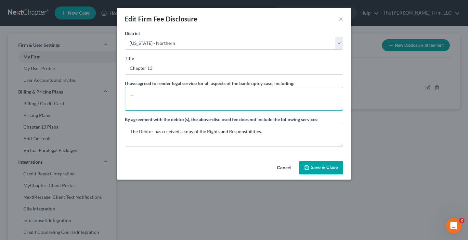
click at [142, 95] on textarea at bounding box center [234, 99] width 219 height 24
paste textarea "(a) The unpaid fees, expenses, and costs owed to the attorney for the debtor(s)…"
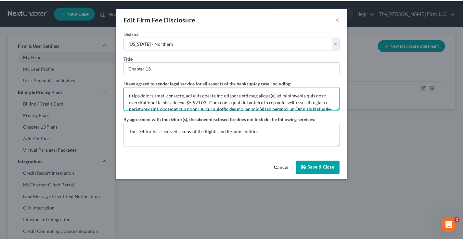
scroll to position [227, 0]
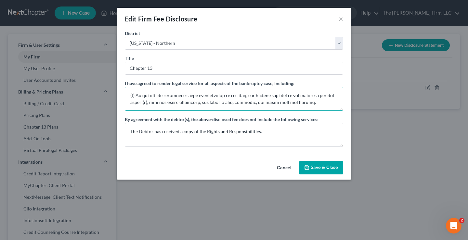
type textarea "(a) The unpaid fees, expenses, and costs owed to the attorney for the debtor(s)…"
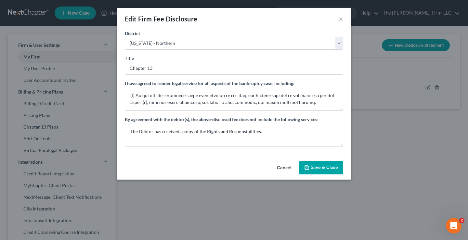
click at [311, 165] on button "Save & Close" at bounding box center [321, 168] width 44 height 14
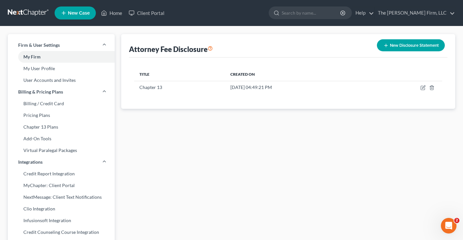
click at [28, 12] on link at bounding box center [29, 13] width 42 height 12
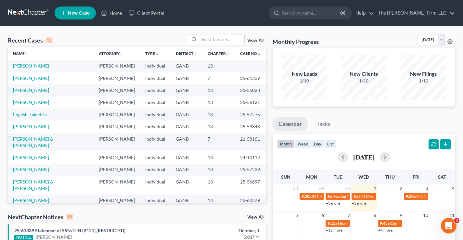
click at [29, 63] on link "[PERSON_NAME]" at bounding box center [31, 66] width 36 height 6
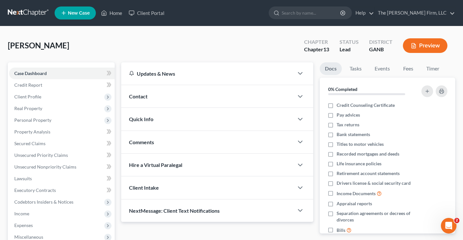
click at [146, 42] on div "[PERSON_NAME] Upgraded Chapter Chapter 13 Status Lead District GANB Preview" at bounding box center [232, 48] width 448 height 28
click at [125, 36] on div "[PERSON_NAME] Upgraded Chapter Chapter 13 Status Lead District GANB Preview" at bounding box center [232, 48] width 448 height 28
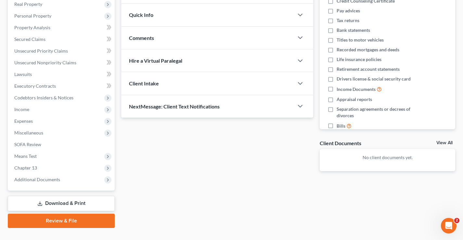
scroll to position [117, 0]
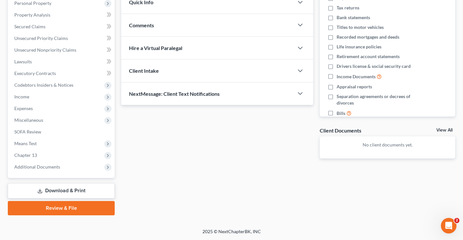
click at [72, 209] on link "Review & File" at bounding box center [61, 208] width 107 height 14
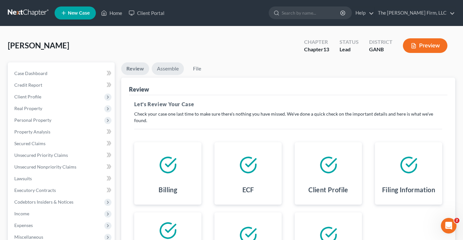
click at [166, 70] on link "Assemble" at bounding box center [168, 68] width 32 height 13
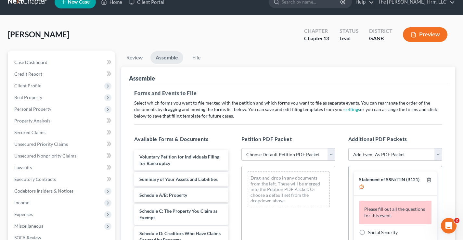
scroll to position [130, 0]
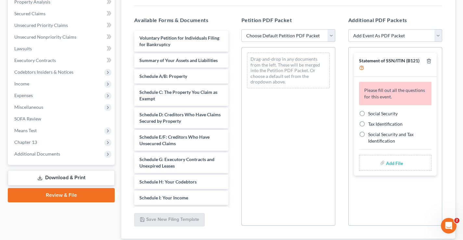
click at [333, 34] on select "Choose Default Petition PDF Packet Complete Bankruptcy Petition (all forms and …" at bounding box center [289, 35] width 94 height 13
select select "0"
click at [242, 29] on select "Choose Default Petition PDF Packet Complete Bankruptcy Petition (all forms and …" at bounding box center [289, 35] width 94 height 13
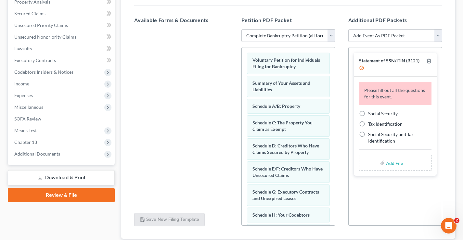
click at [368, 114] on label "Social Security" at bounding box center [383, 114] width 30 height 7
click at [371, 114] on input "Social Security" at bounding box center [373, 113] width 4 height 4
radio input "true"
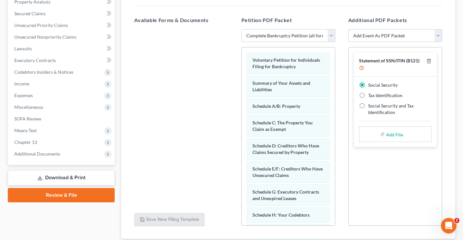
click at [391, 136] on input "file" at bounding box center [394, 134] width 16 height 12
type input "C:\fakepath\Statement re SSN.pdf"
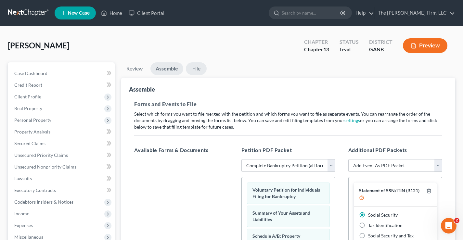
click at [197, 72] on link "File" at bounding box center [196, 68] width 21 height 13
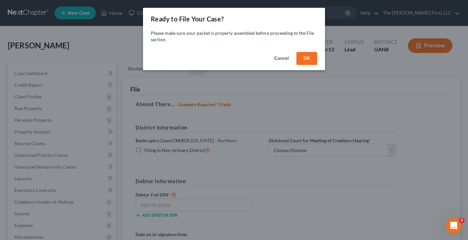
click at [298, 58] on button "OK" at bounding box center [307, 58] width 21 height 13
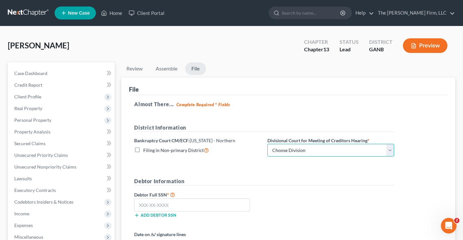
drag, startPoint x: 309, startPoint y: 150, endPoint x: 303, endPoint y: 145, distance: 6.9
click at [309, 150] on select "Choose Division [GEOGRAPHIC_DATA] [GEOGRAPHIC_DATA] [GEOGRAPHIC_DATA] [GEOGRAPH…" at bounding box center [331, 150] width 127 height 13
select select "0"
click at [268, 144] on select "Choose Division [GEOGRAPHIC_DATA] [GEOGRAPHIC_DATA] [GEOGRAPHIC_DATA] [GEOGRAPH…" at bounding box center [331, 150] width 127 height 13
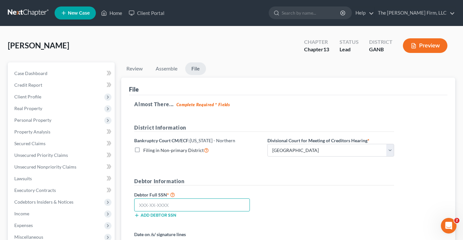
drag, startPoint x: 138, startPoint y: 205, endPoint x: 146, endPoint y: 193, distance: 13.5
click at [139, 201] on input "text" at bounding box center [192, 205] width 116 height 13
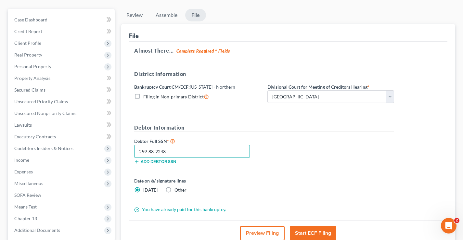
scroll to position [117, 0]
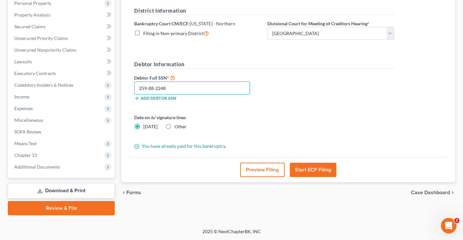
type input "259-88-2248"
click at [319, 171] on button "Start ECF Filing" at bounding box center [313, 170] width 46 height 14
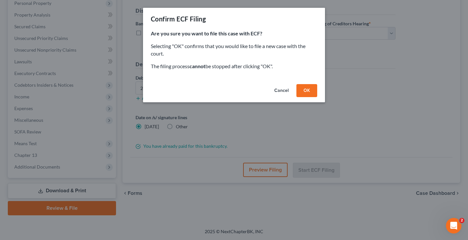
click at [311, 91] on button "OK" at bounding box center [307, 90] width 21 height 13
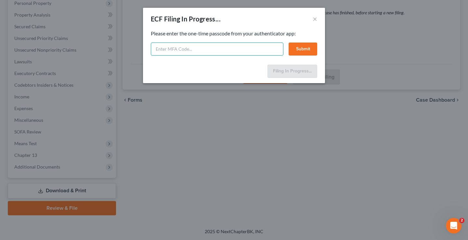
click at [179, 48] on input "text" at bounding box center [217, 49] width 133 height 13
paste input "275371"
type input "275371"
click at [301, 50] on button "Submit" at bounding box center [303, 49] width 29 height 13
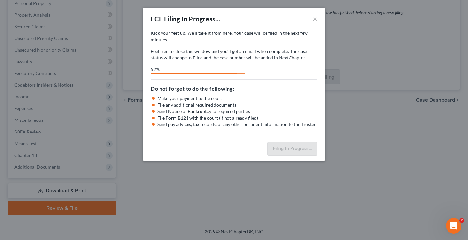
select select "0"
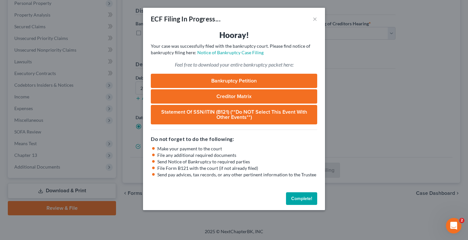
click at [297, 197] on button "Complete!" at bounding box center [301, 198] width 31 height 13
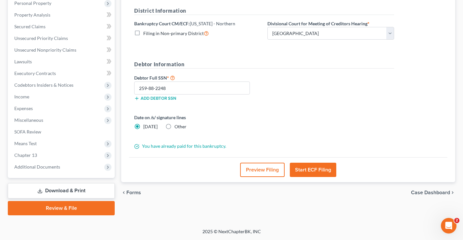
scroll to position [0, 0]
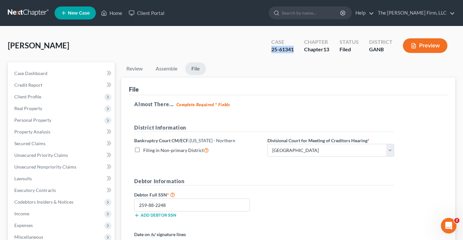
drag, startPoint x: 269, startPoint y: 50, endPoint x: 294, endPoint y: 49, distance: 24.4
click at [294, 49] on div "Case 25-61341" at bounding box center [282, 46] width 33 height 19
copy div "25-61341"
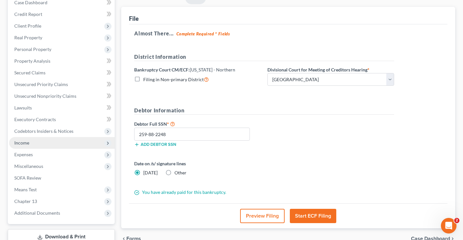
scroll to position [117, 0]
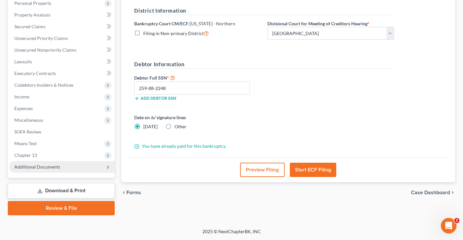
click at [33, 168] on span "Additional Documents" at bounding box center [37, 167] width 46 height 6
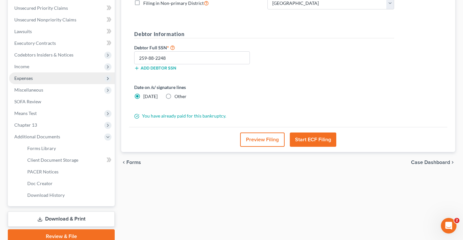
scroll to position [176, 0]
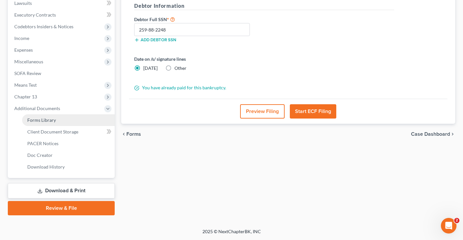
click at [52, 123] on span "Forms Library" at bounding box center [41, 120] width 29 height 6
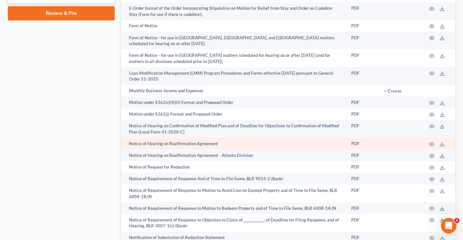
scroll to position [501, 0]
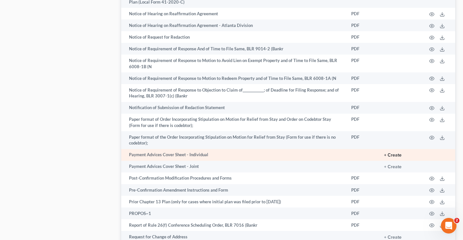
click at [394, 155] on button "+ Create" at bounding box center [393, 155] width 18 height 5
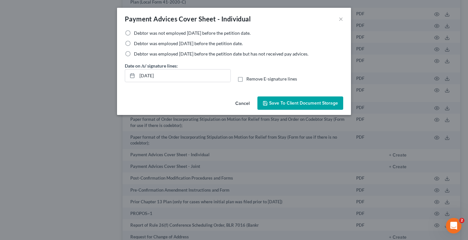
click at [134, 33] on label "Debtor was not employed [DATE] before the petition date." at bounding box center [192, 33] width 117 height 7
click at [137, 33] on input "Debtor was not employed [DATE] before the petition date." at bounding box center [139, 32] width 4 height 4
radio input "true"
click at [317, 103] on span "Save to Client Document Storage" at bounding box center [303, 103] width 69 height 6
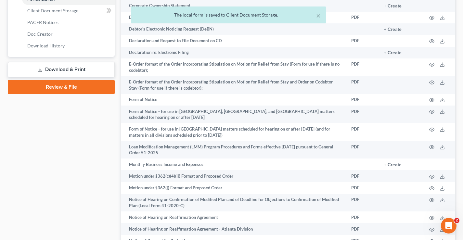
scroll to position [241, 0]
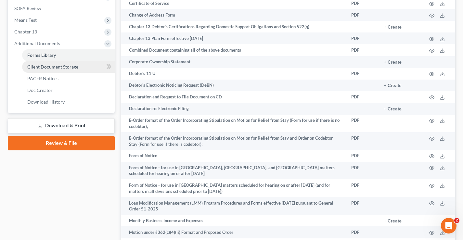
click at [46, 68] on span "Client Document Storage" at bounding box center [52, 67] width 51 height 6
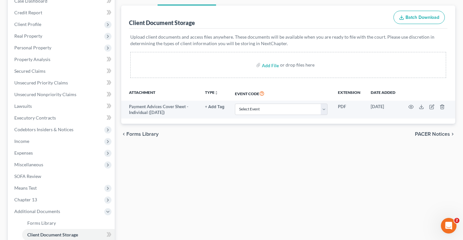
scroll to position [130, 0]
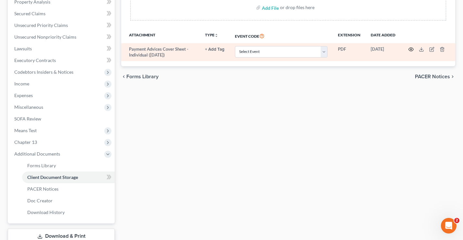
click at [411, 50] on circle "button" at bounding box center [411, 49] width 1 height 1
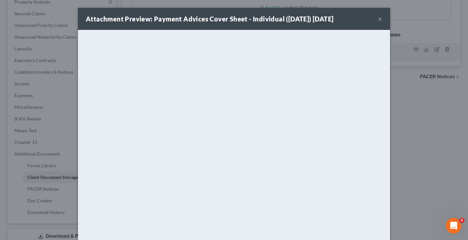
click at [378, 19] on button "×" at bounding box center [380, 19] width 5 height 8
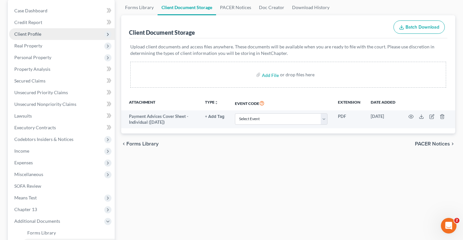
scroll to position [0, 0]
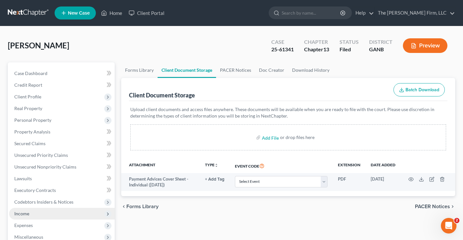
click at [24, 213] on span "Income" at bounding box center [21, 214] width 15 height 6
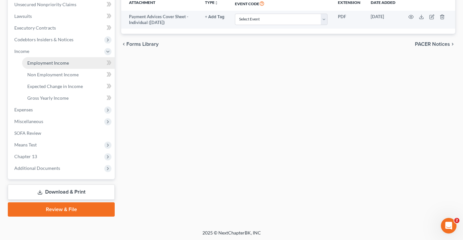
click at [43, 62] on span "Employment Income" at bounding box center [48, 63] width 42 height 6
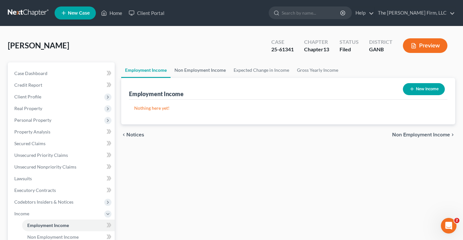
click at [217, 70] on link "Non Employment Income" at bounding box center [200, 70] width 59 height 16
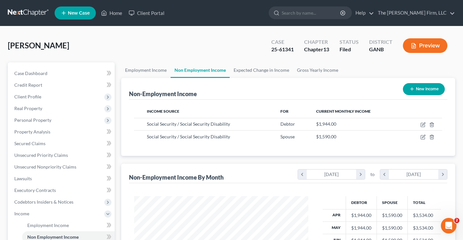
scroll to position [164, 0]
